Goal: Find specific page/section: Find specific page/section

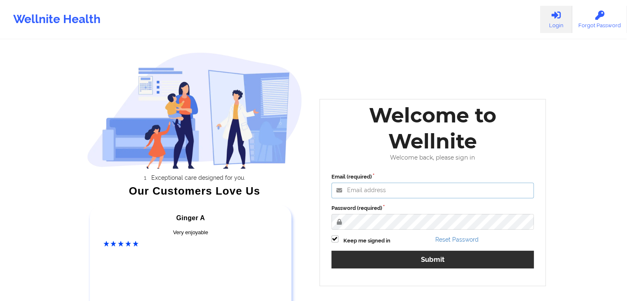
type input "russel@wellnite.com"
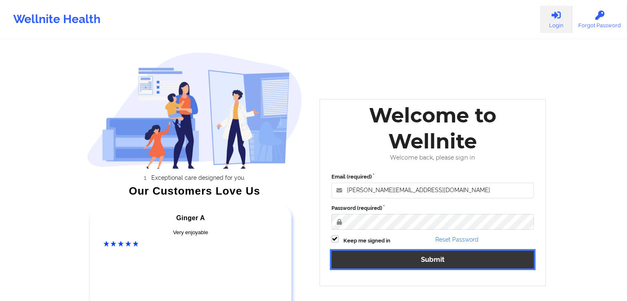
click at [441, 260] on button "Submit" at bounding box center [433, 260] width 203 height 18
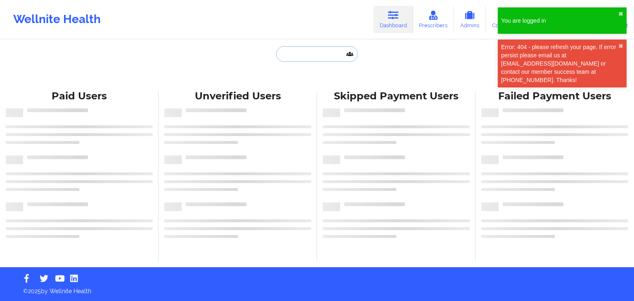
click at [295, 53] on input "text" at bounding box center [317, 54] width 82 height 16
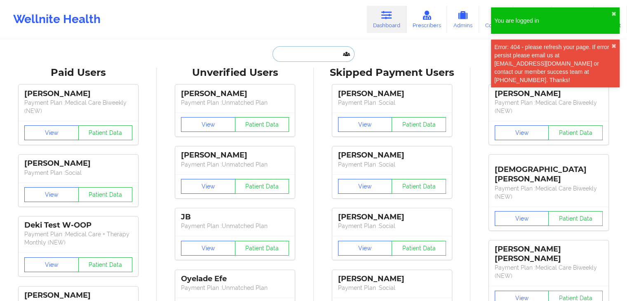
paste input "Mark Minarcik"
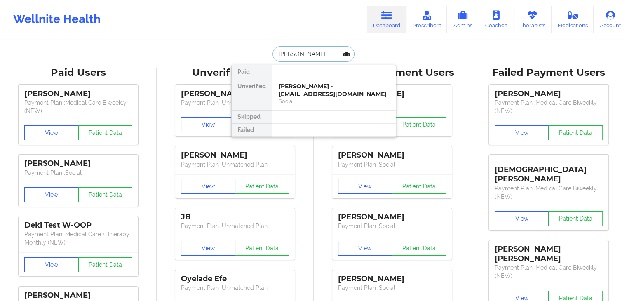
type input "Mark Minarcik"
click at [340, 88] on div "Mark Minarcik - mminarcik61@gmail.com" at bounding box center [334, 90] width 111 height 15
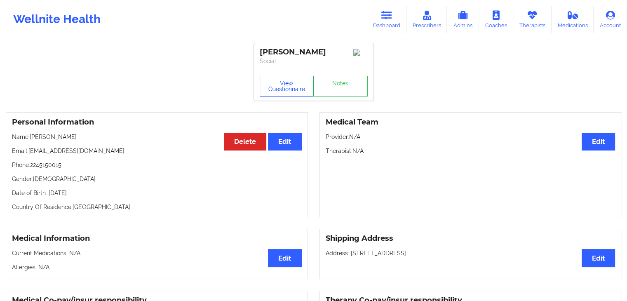
click at [281, 92] on button "View Questionnaire" at bounding box center [287, 86] width 54 height 21
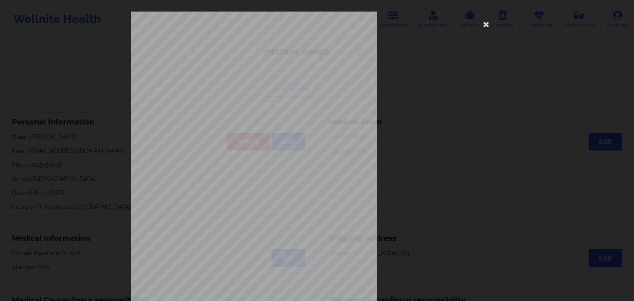
scroll to position [92, 0]
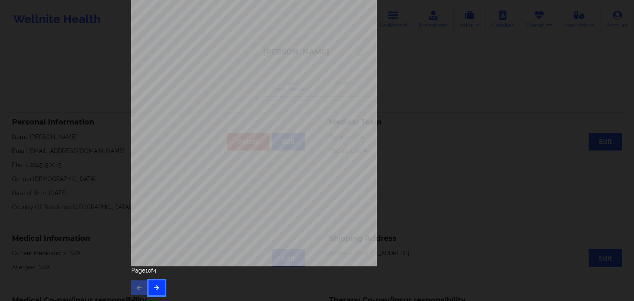
click at [157, 289] on icon "button" at bounding box center [156, 287] width 7 height 5
click at [153, 285] on icon "button" at bounding box center [156, 287] width 7 height 5
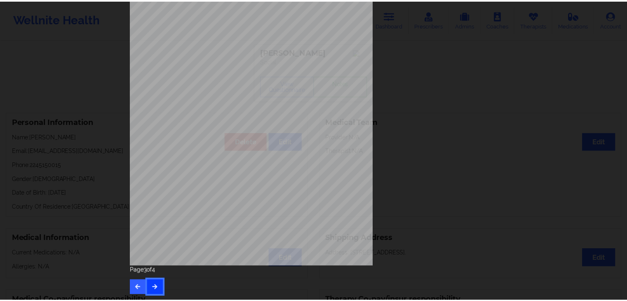
scroll to position [0, 0]
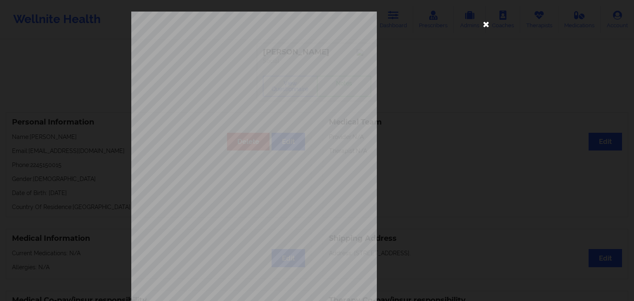
click at [483, 23] on icon at bounding box center [485, 23] width 13 height 13
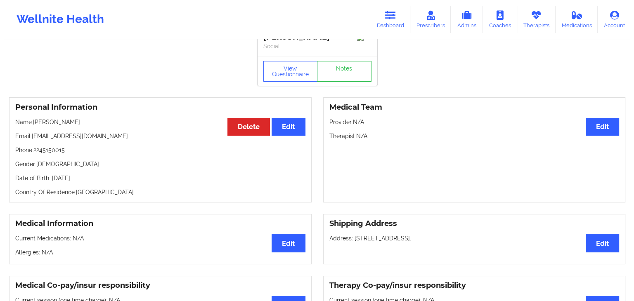
scroll to position [15, 0]
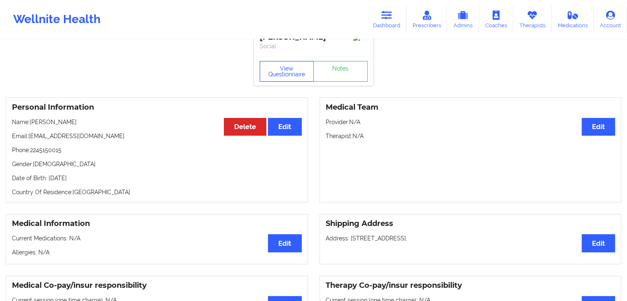
click at [281, 68] on button "View Questionnaire" at bounding box center [287, 71] width 54 height 21
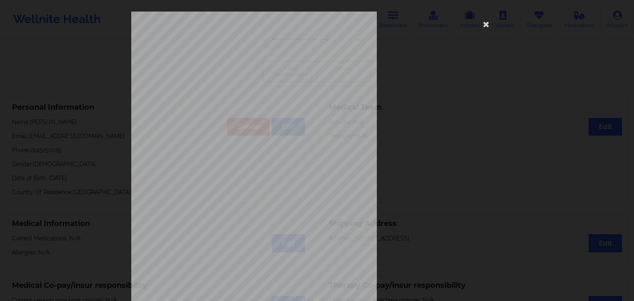
scroll to position [92, 0]
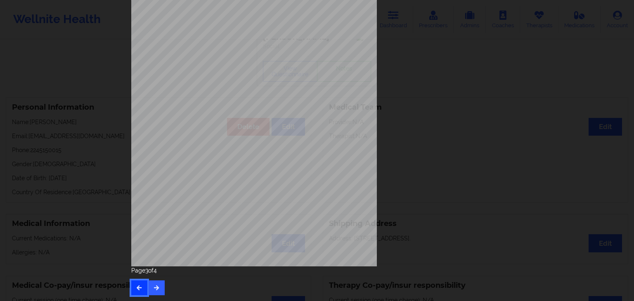
click at [141, 289] on button "button" at bounding box center [139, 288] width 16 height 15
click at [136, 289] on icon "button" at bounding box center [139, 287] width 7 height 5
click at [155, 289] on icon "button" at bounding box center [156, 287] width 7 height 5
click at [153, 292] on button "button" at bounding box center [157, 288] width 16 height 15
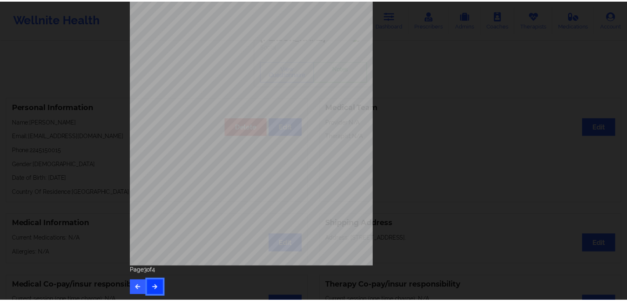
scroll to position [0, 0]
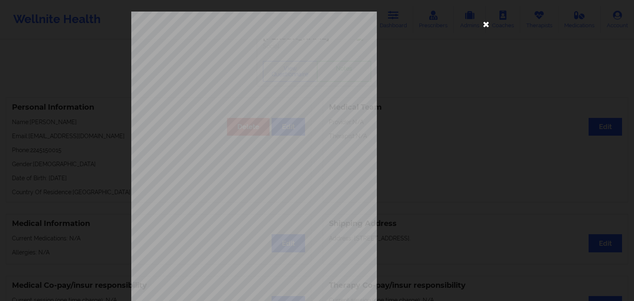
click at [488, 27] on icon at bounding box center [485, 23] width 13 height 13
